Goal: Transaction & Acquisition: Obtain resource

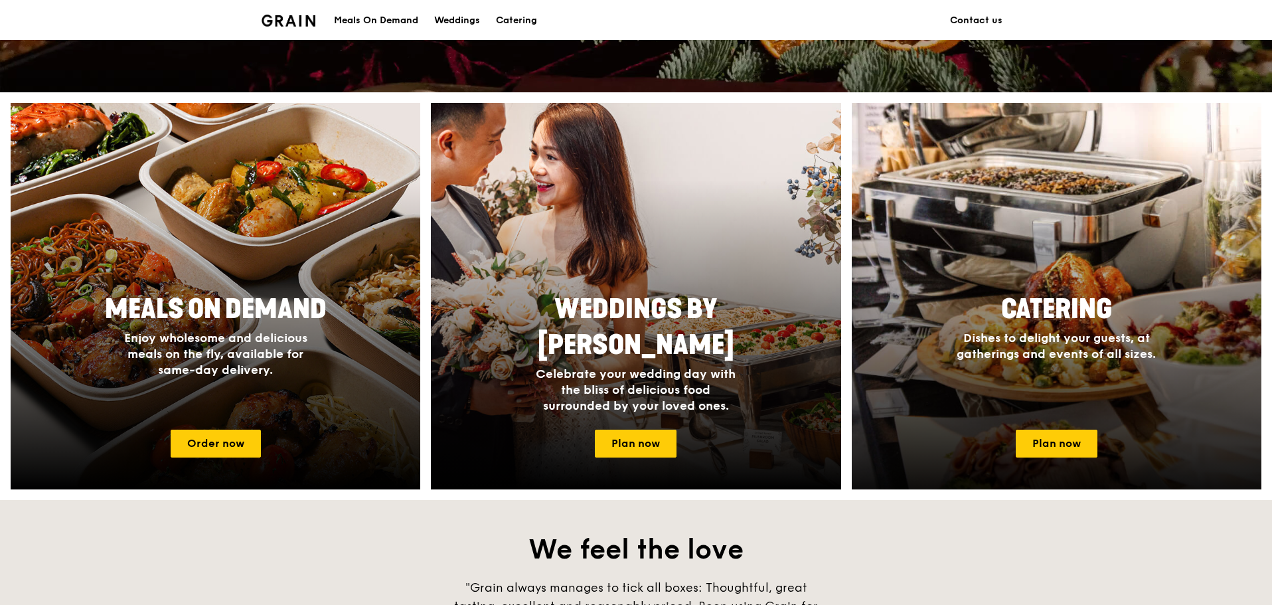
scroll to position [443, 0]
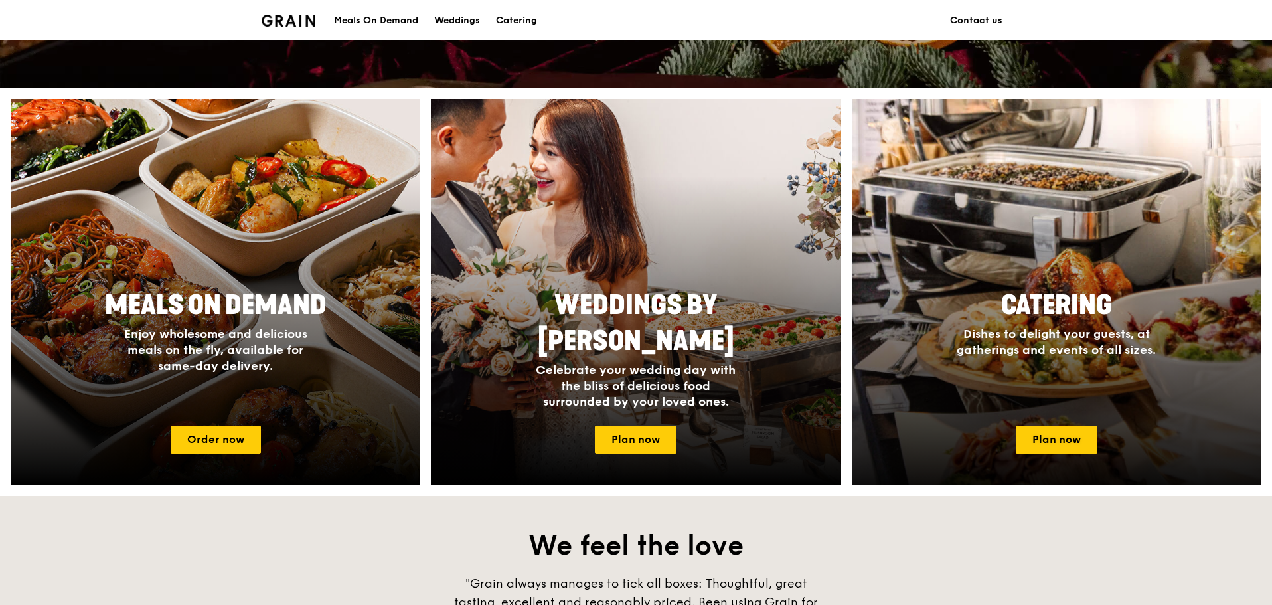
click at [1058, 325] on div "Catering Dishes to delight your guests, at gatherings and events of all sizes." at bounding box center [1056, 322] width 266 height 81
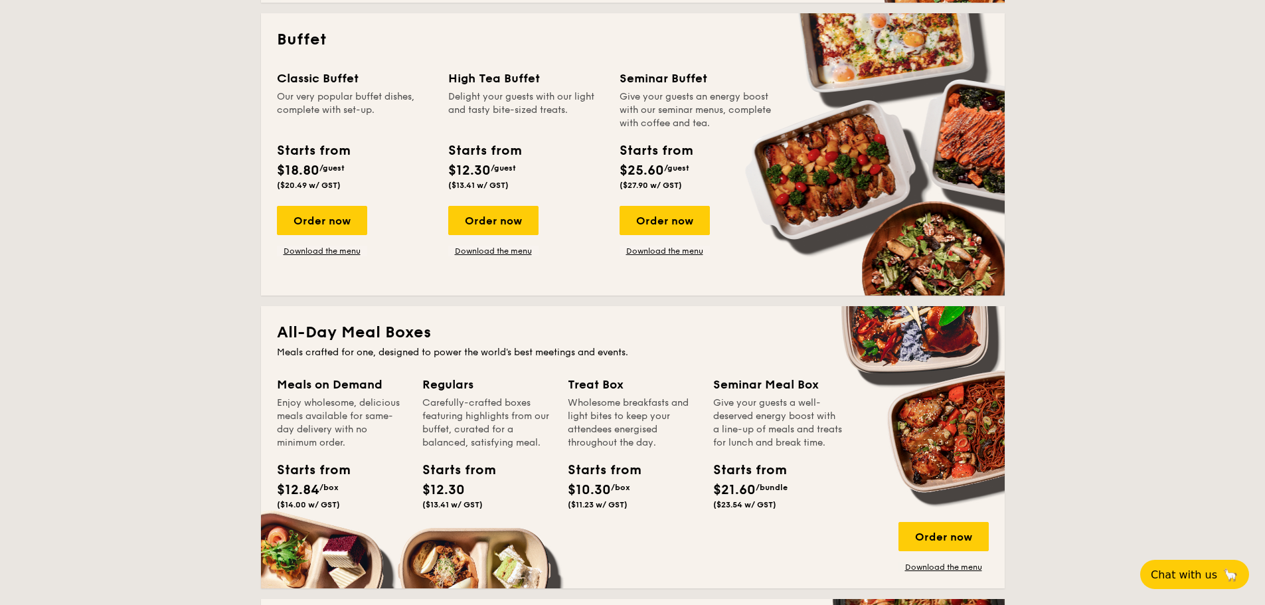
scroll to position [576, 0]
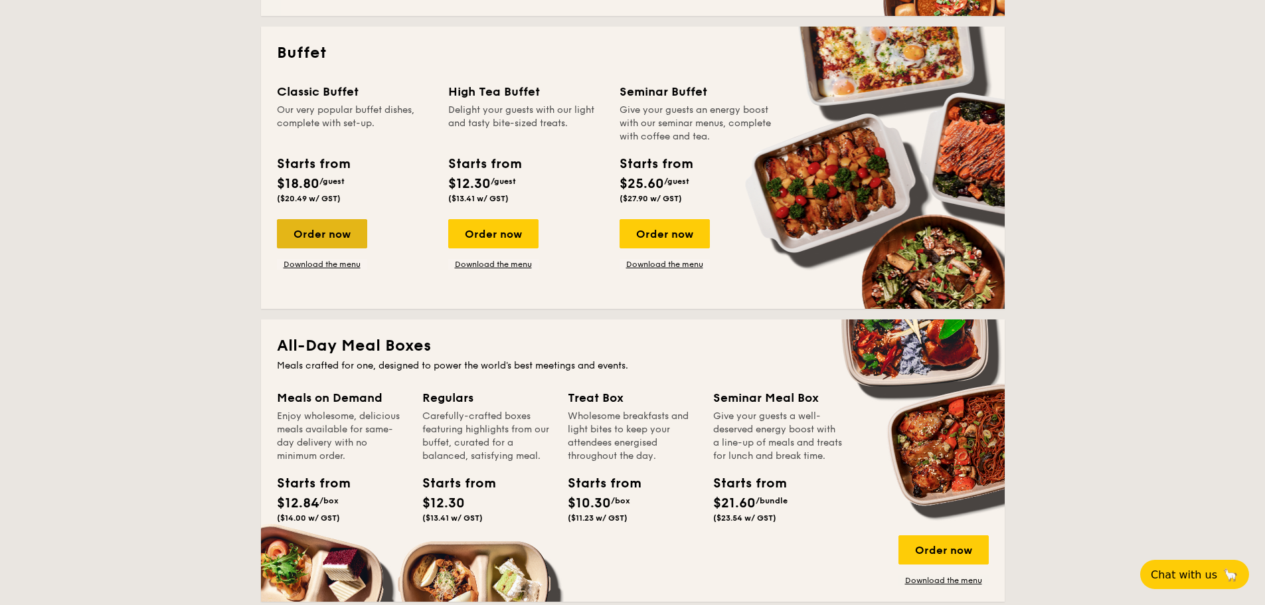
click at [359, 232] on div "Order now" at bounding box center [322, 233] width 90 height 29
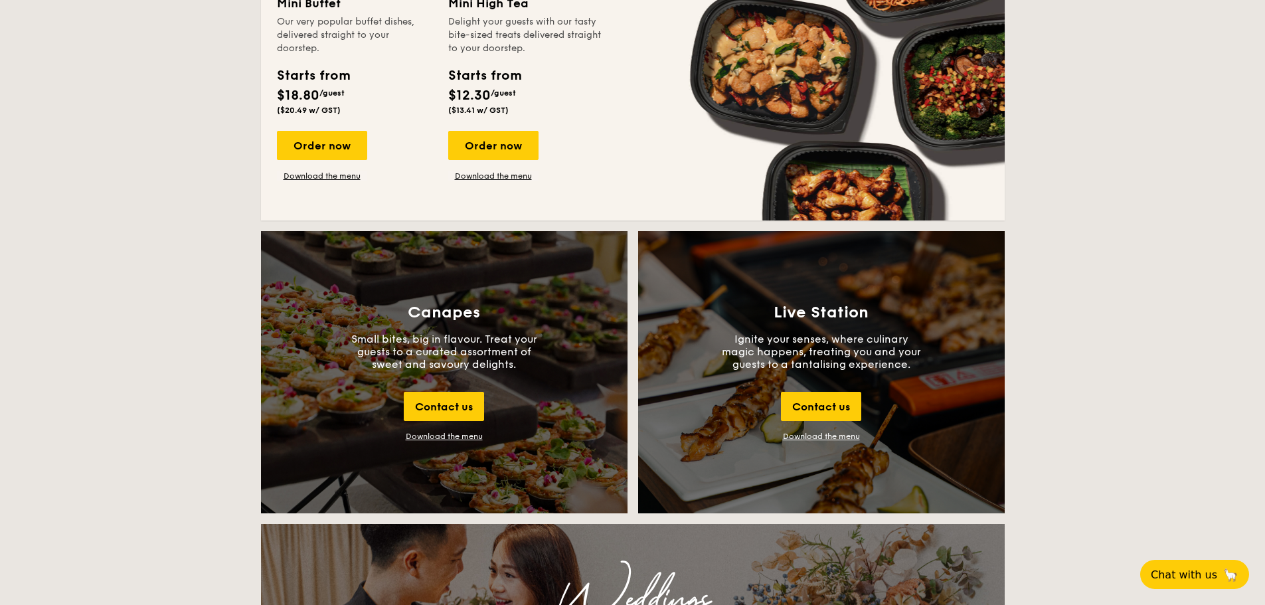
scroll to position [1164, 0]
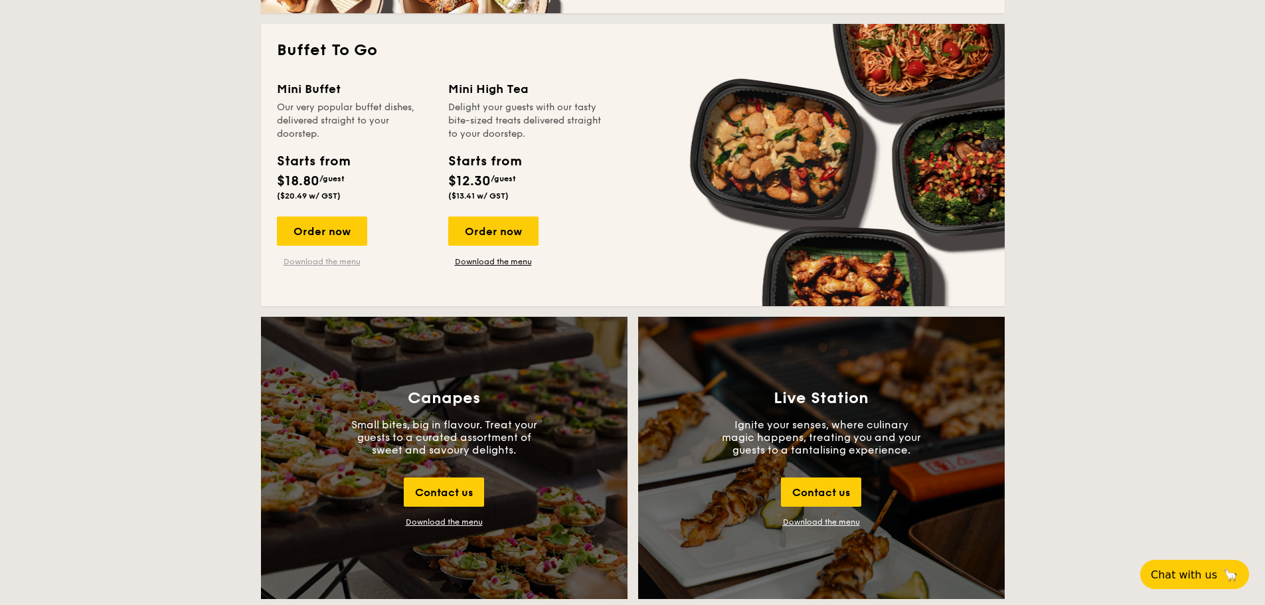
click at [315, 264] on link "Download the menu" at bounding box center [322, 261] width 90 height 11
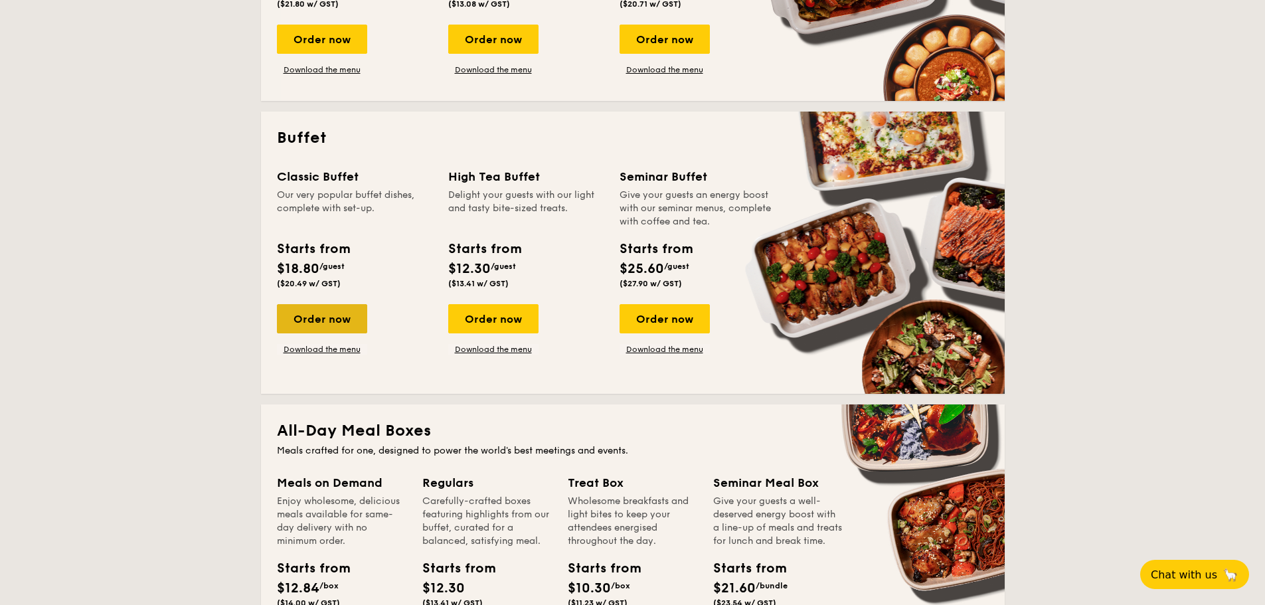
scroll to position [478, 0]
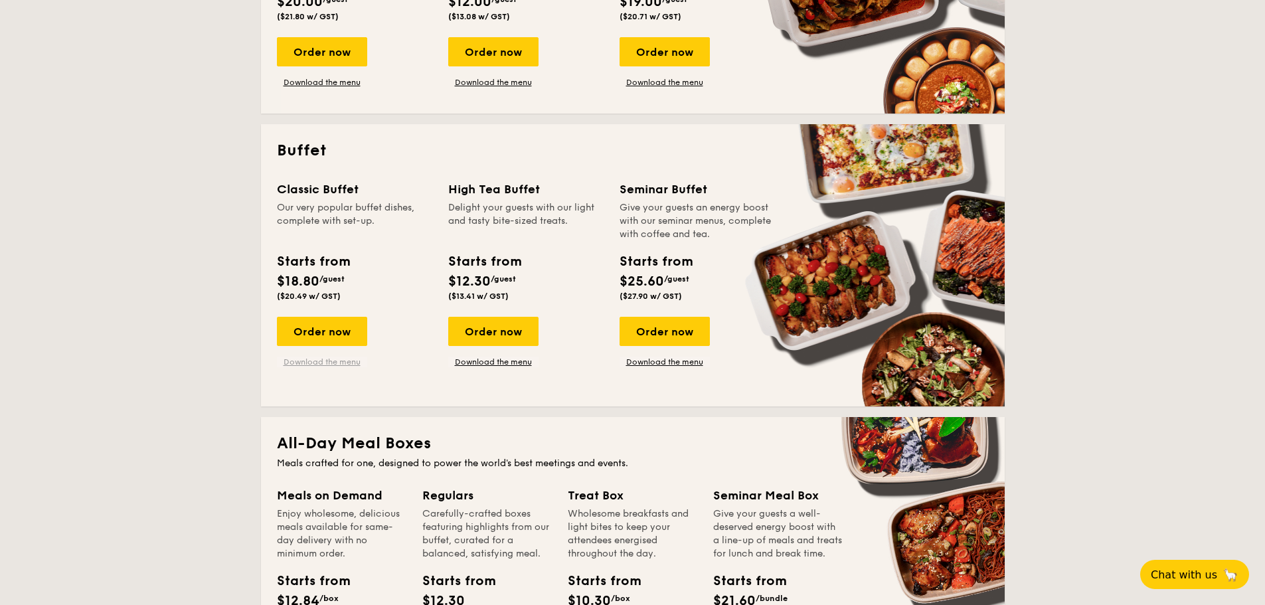
click at [316, 359] on link "Download the menu" at bounding box center [322, 361] width 90 height 11
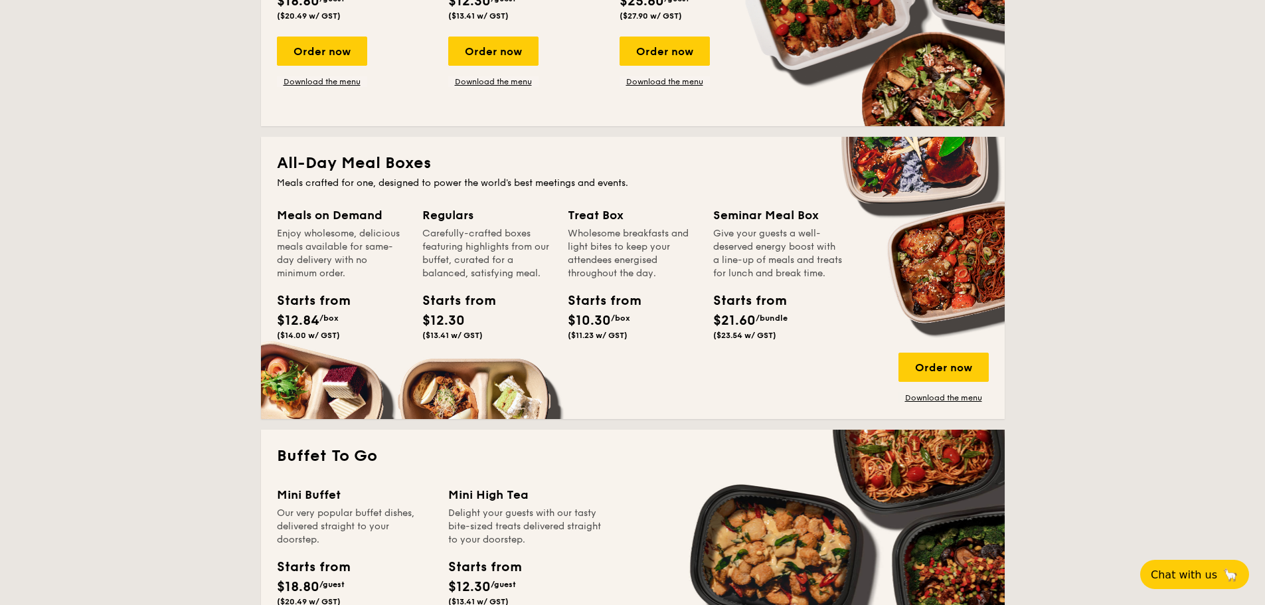
scroll to position [787, 0]
